Goal: Obtain resource: Download file/media

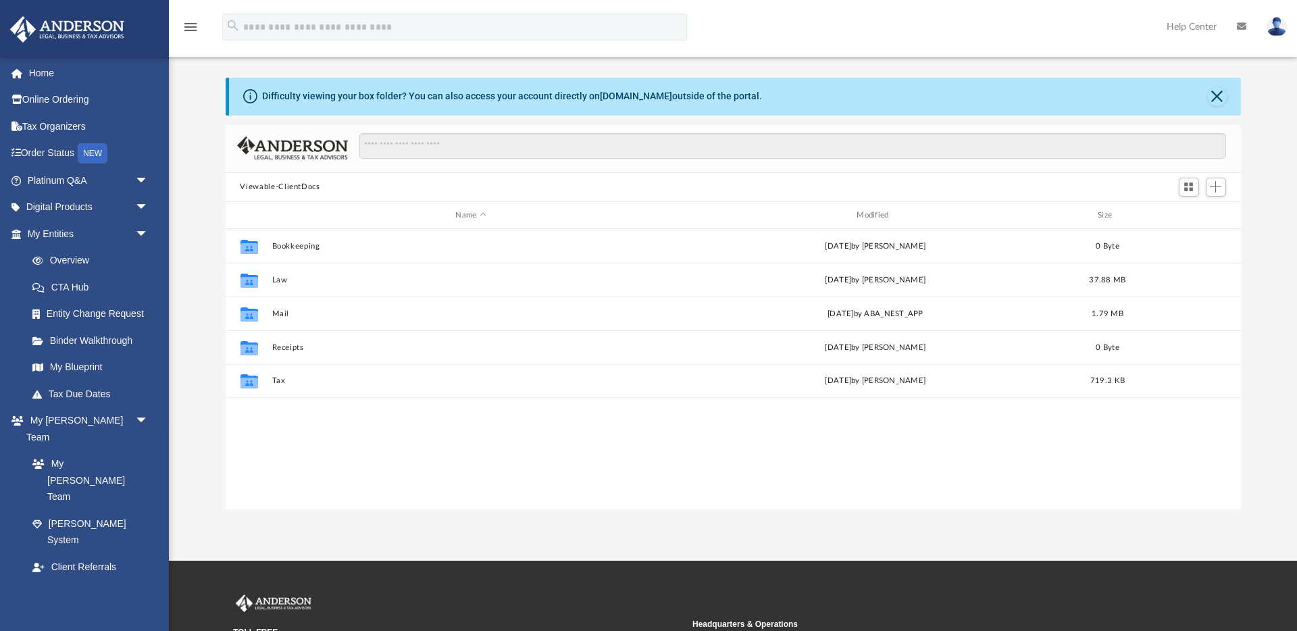
scroll to position [307, 1016]
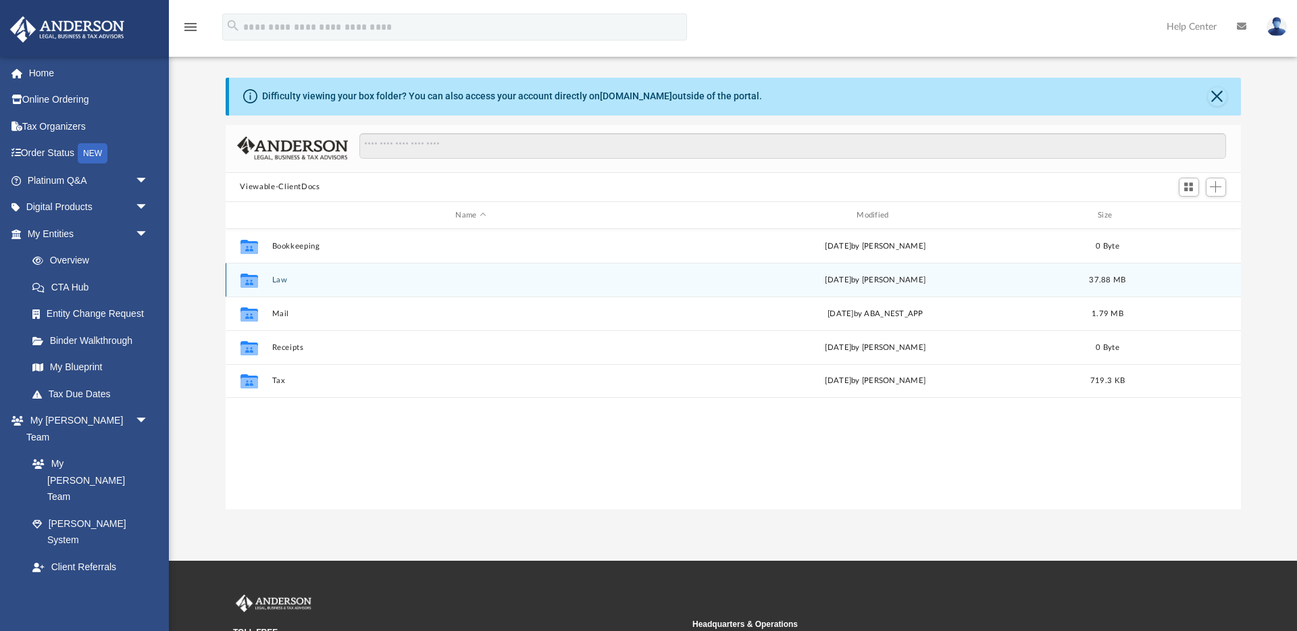
click at [284, 282] on button "Law" at bounding box center [471, 280] width 399 height 9
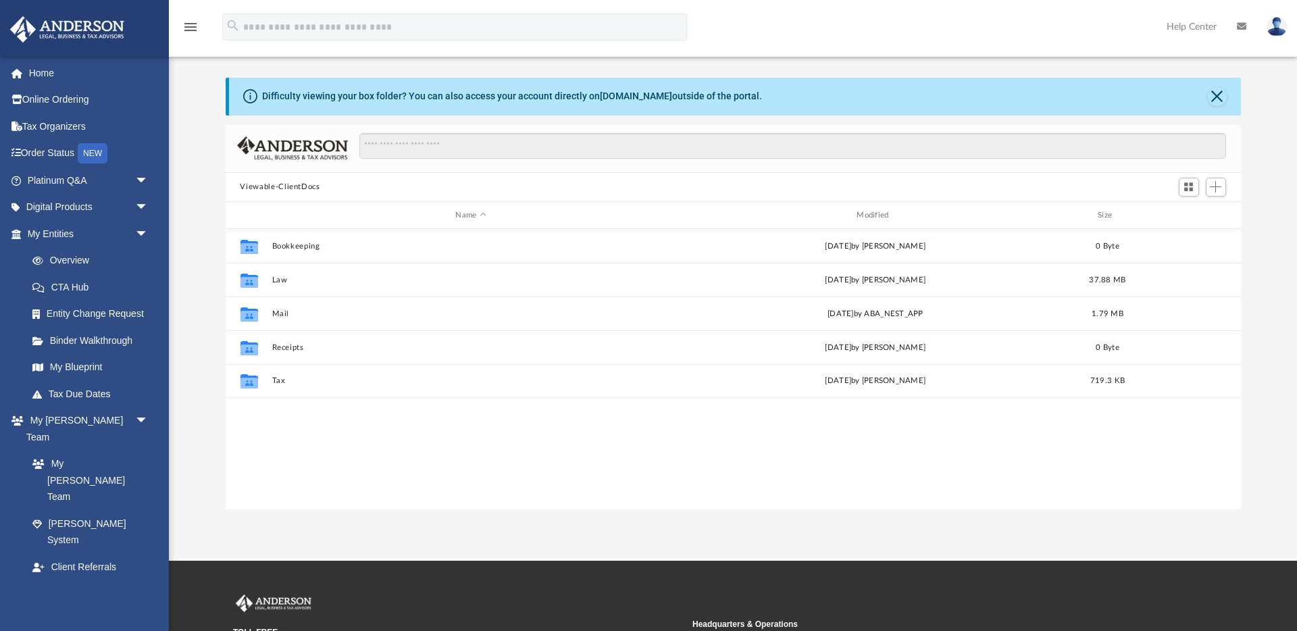
scroll to position [307, 1016]
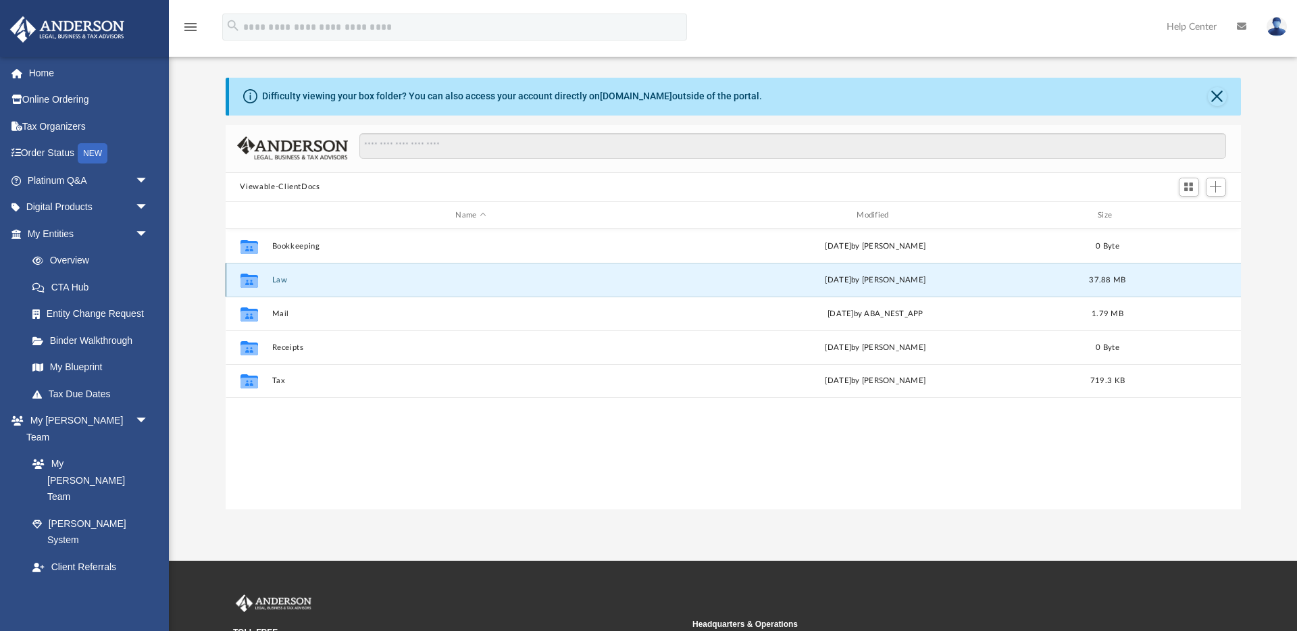
click at [284, 278] on button "Law" at bounding box center [471, 280] width 399 height 9
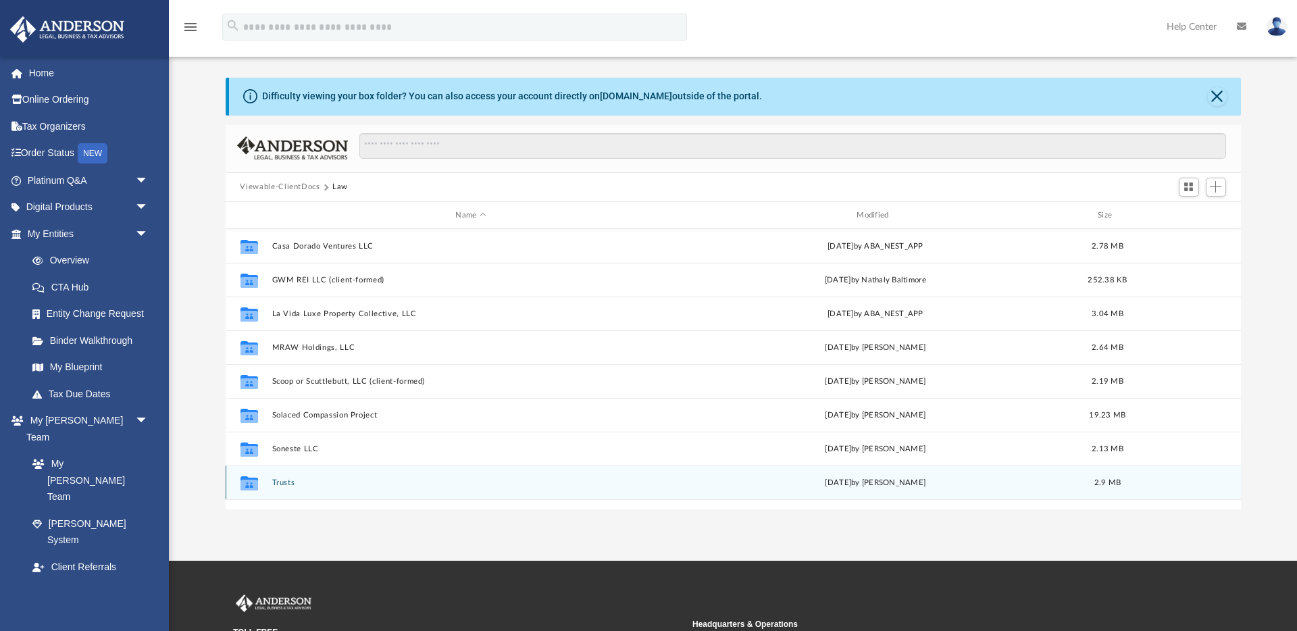
click at [288, 484] on button "Trusts" at bounding box center [471, 482] width 399 height 9
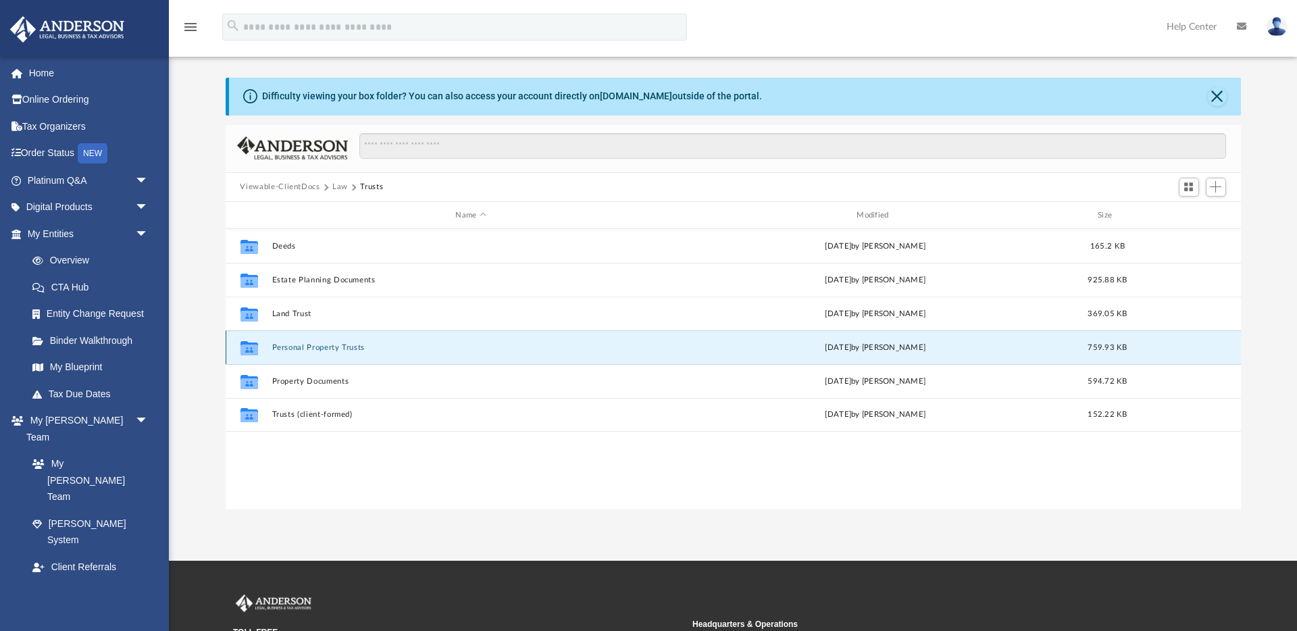
click at [289, 348] on button "Personal Property Trusts" at bounding box center [471, 347] width 399 height 9
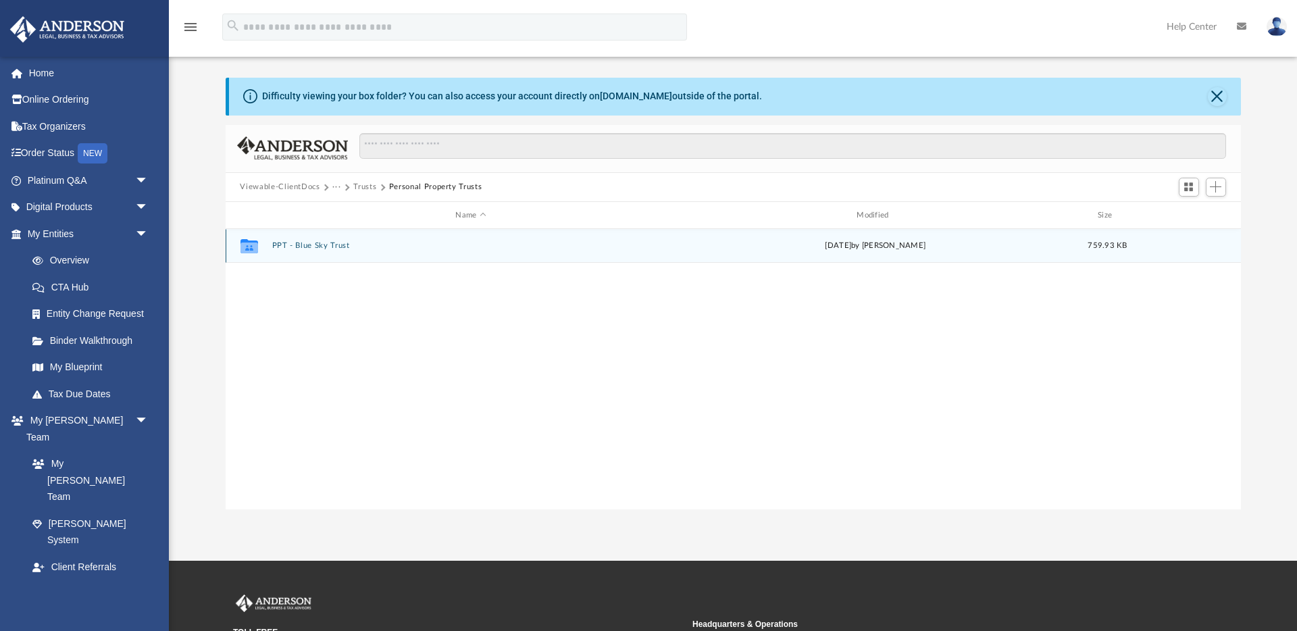
click at [322, 245] on button "PPT - Blue Sky Trust" at bounding box center [471, 246] width 399 height 9
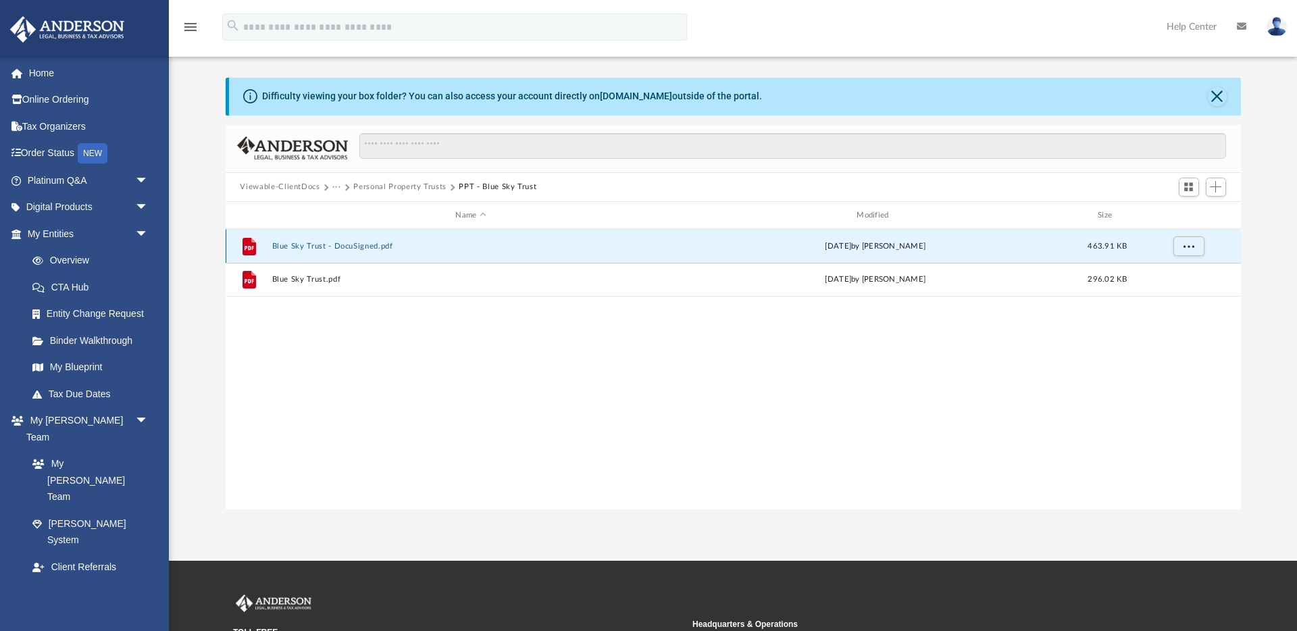
click at [326, 245] on button "Blue Sky Trust - DocuSigned.pdf" at bounding box center [471, 246] width 399 height 9
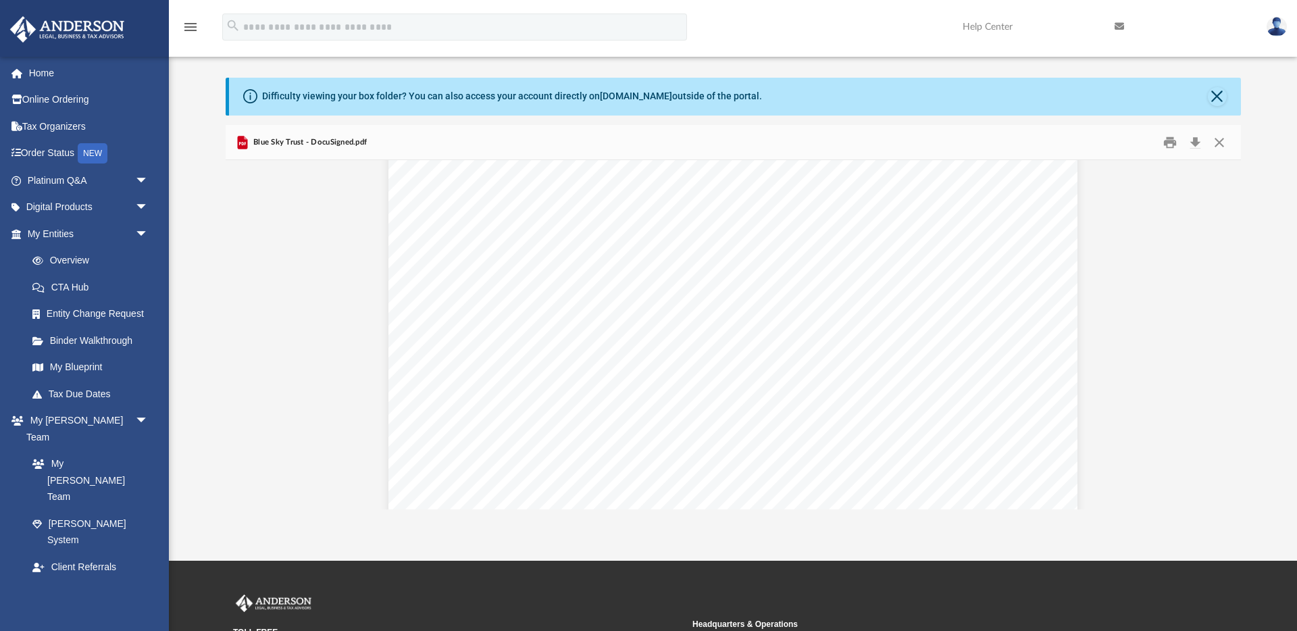
scroll to position [20380, 0]
